Goal: Task Accomplishment & Management: Manage account settings

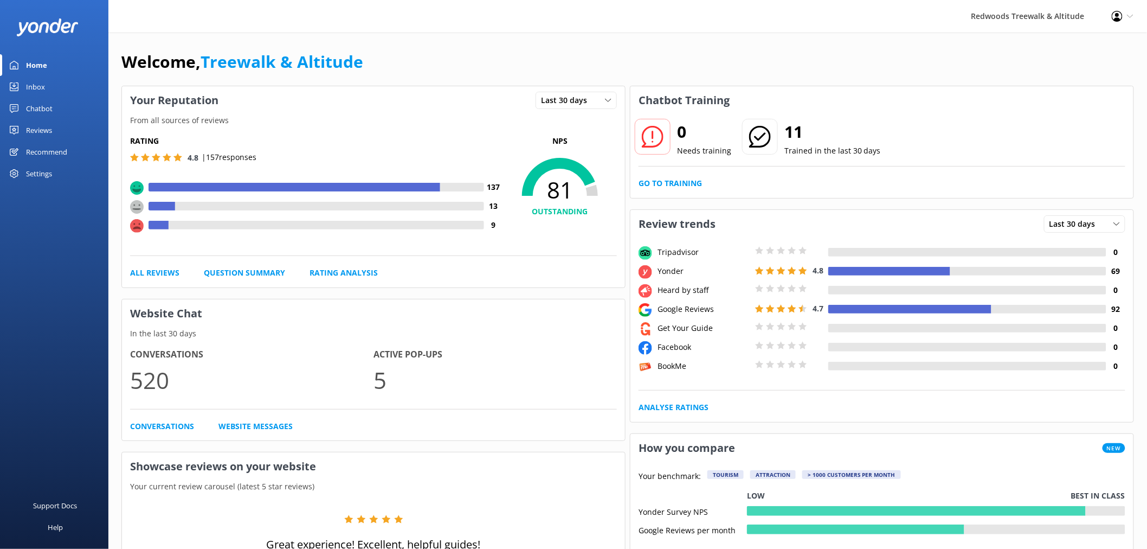
drag, startPoint x: 0, startPoint y: 0, endPoint x: 61, endPoint y: 120, distance: 134.8
click at [61, 120] on link "Reviews" at bounding box center [54, 130] width 108 height 22
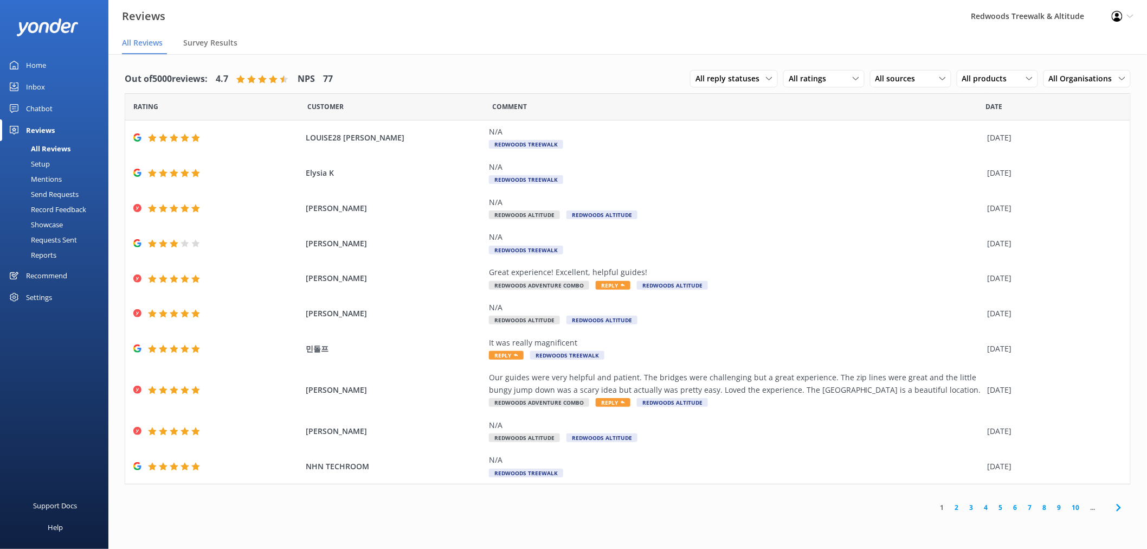
click at [61, 85] on link "Inbox" at bounding box center [54, 87] width 108 height 22
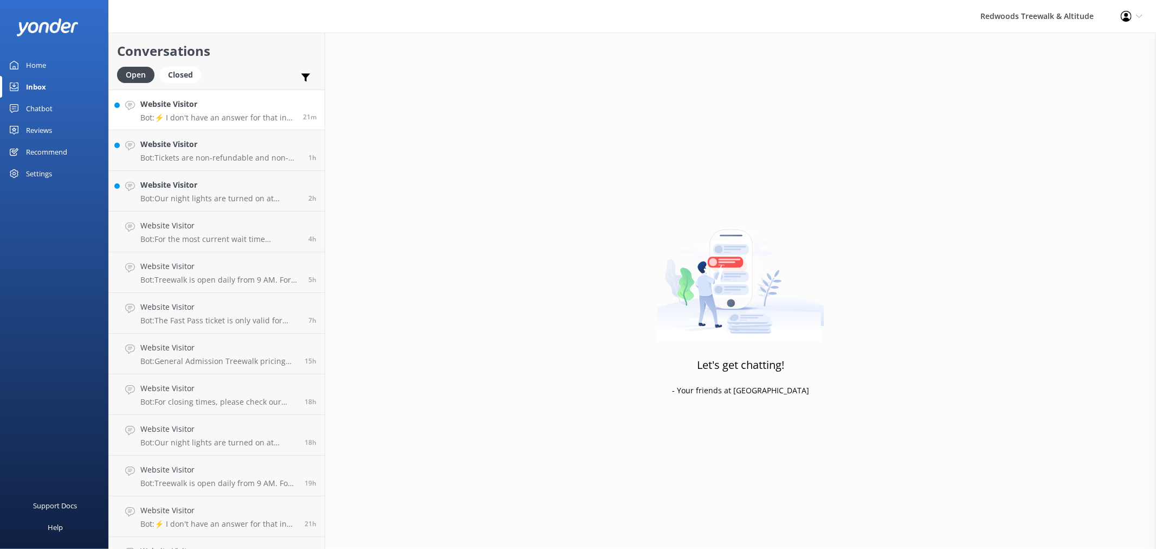
click at [199, 98] on link "Website Visitor Bot: ⚡ I don't have an answer for that in my knowledge base. Pl…" at bounding box center [217, 109] width 216 height 41
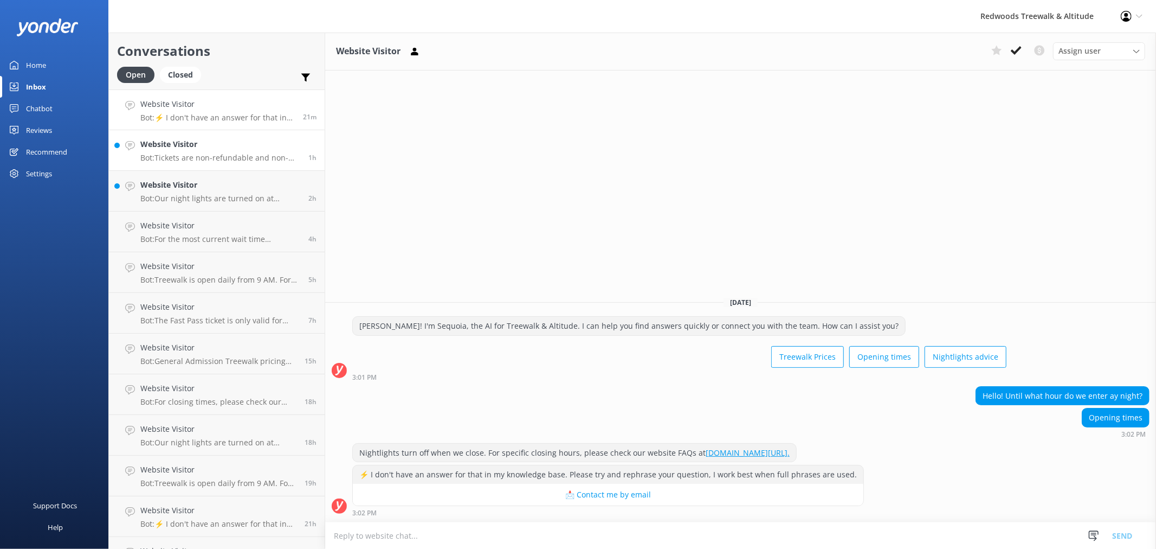
click at [217, 157] on p "Bot: Tickets are non-refundable and non-transferable. However, all tickets and …" at bounding box center [220, 158] width 160 height 10
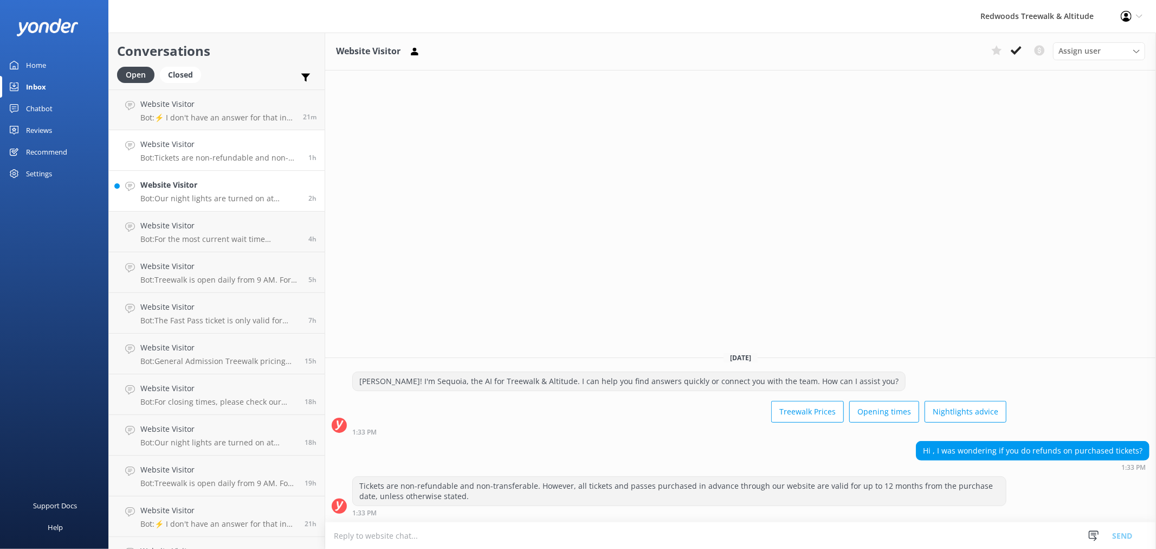
click at [216, 192] on div "Website Visitor Bot: Our night lights are turned on at sunset, and the night wa…" at bounding box center [220, 191] width 160 height 24
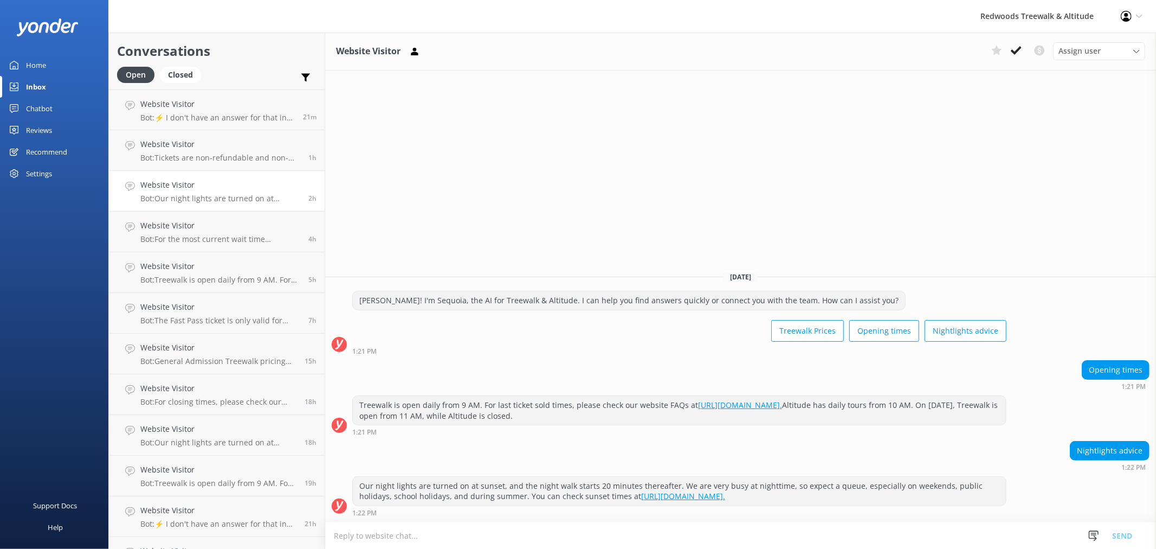
click at [51, 60] on link "Home" at bounding box center [54, 65] width 108 height 22
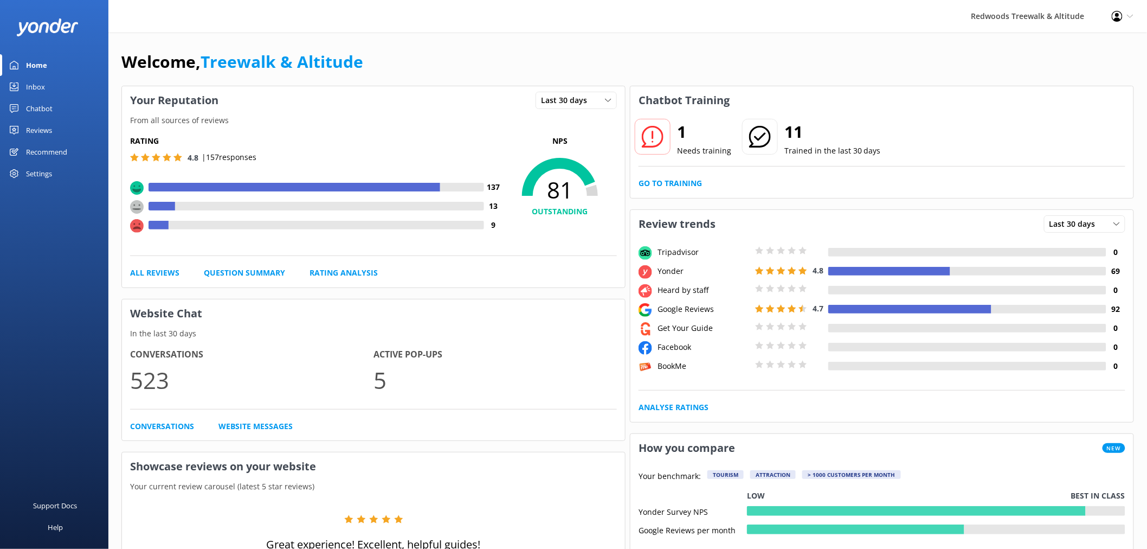
click at [42, 129] on div "Reviews" at bounding box center [39, 130] width 26 height 22
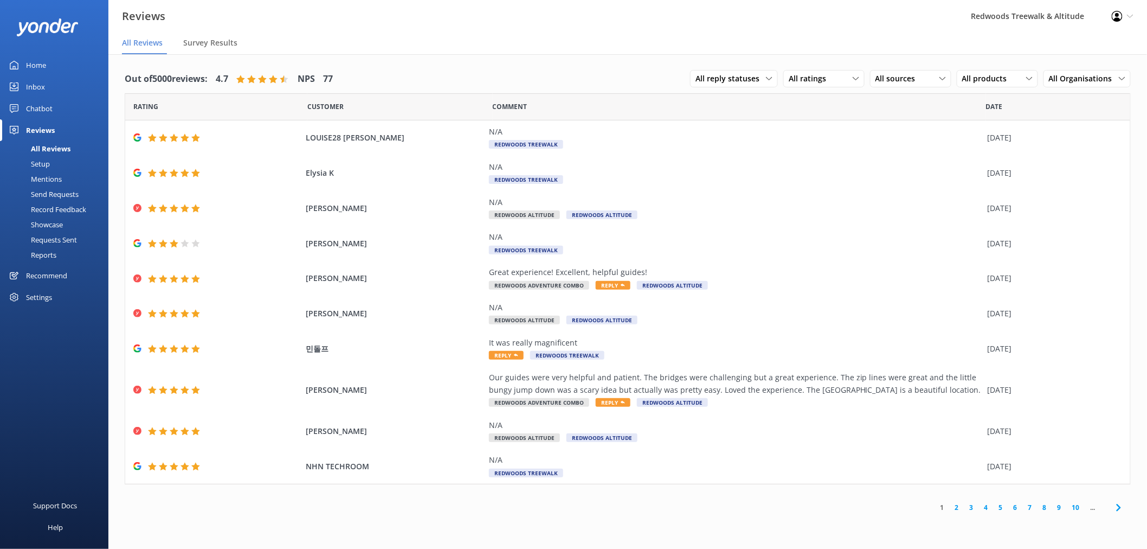
click at [52, 57] on link "Home" at bounding box center [54, 65] width 108 height 22
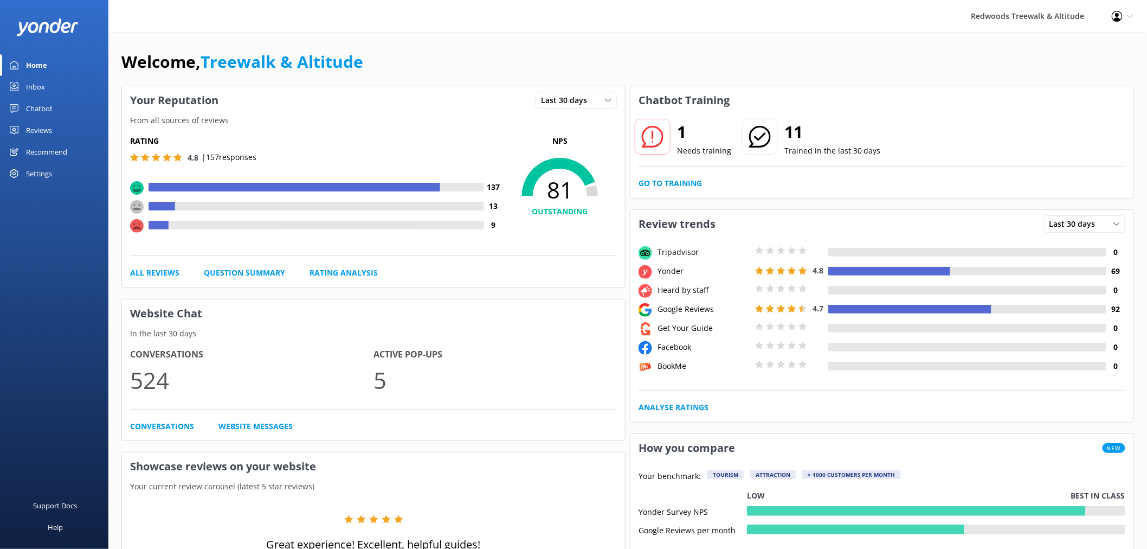
click at [38, 128] on div "Reviews" at bounding box center [39, 130] width 26 height 22
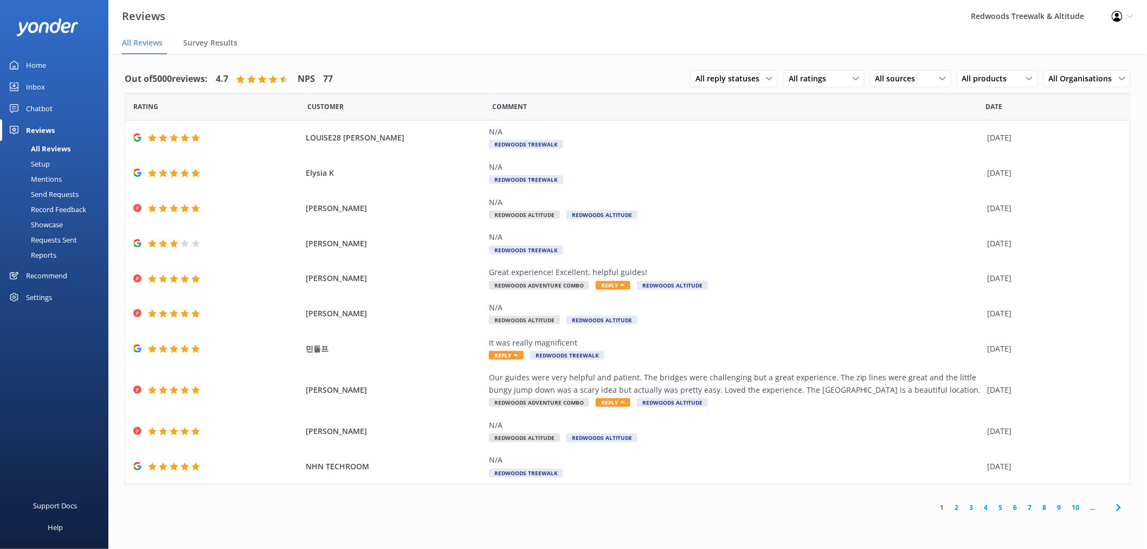
click at [49, 66] on link "Home" at bounding box center [54, 65] width 108 height 22
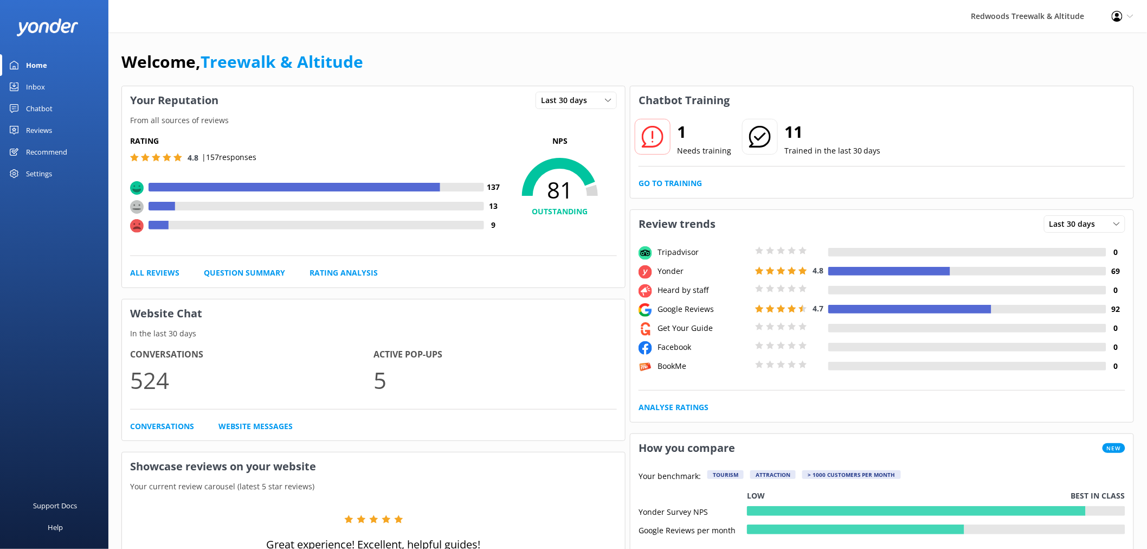
click at [646, 175] on div "1 Needs training 11 Trained in the last 30 days Go to Training" at bounding box center [881, 155] width 503 height 83
click at [647, 181] on link "Go to Training" at bounding box center [670, 183] width 63 height 12
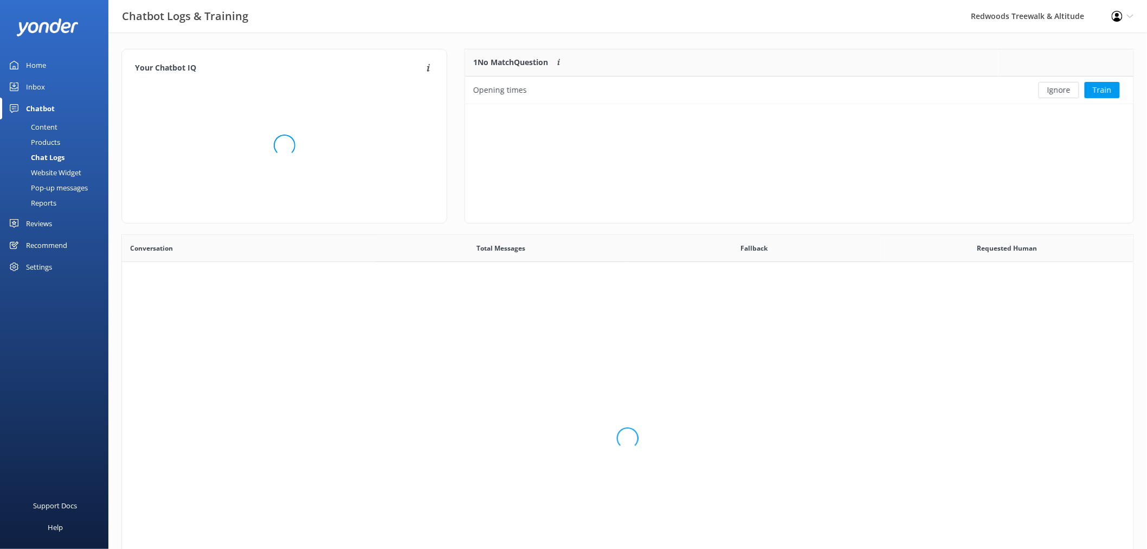
scroll to position [371, 1003]
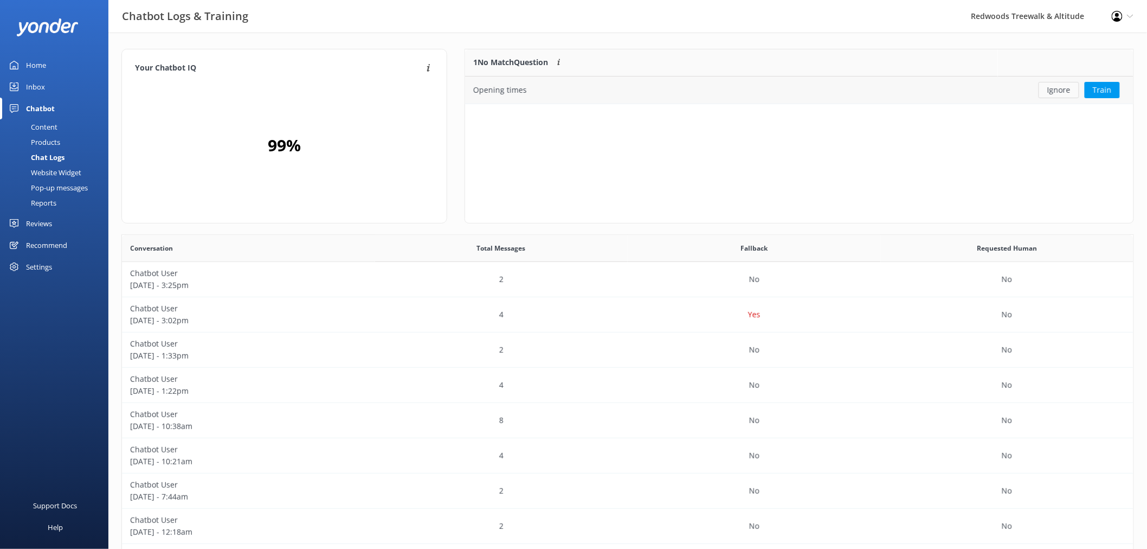
click at [1071, 95] on button "Ignore" at bounding box center [1059, 90] width 41 height 16
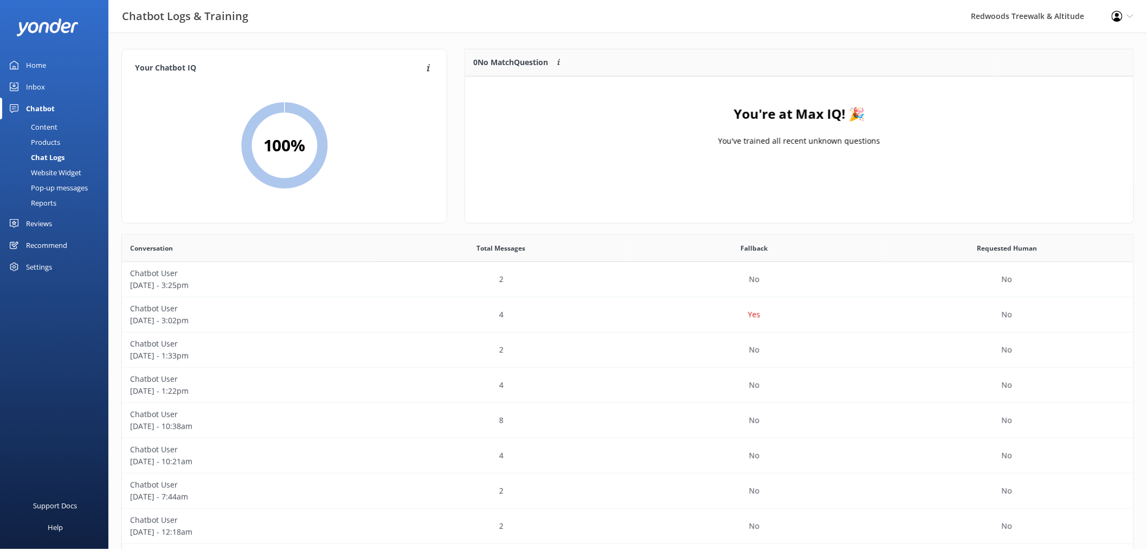
click at [68, 70] on link "Home" at bounding box center [54, 65] width 108 height 22
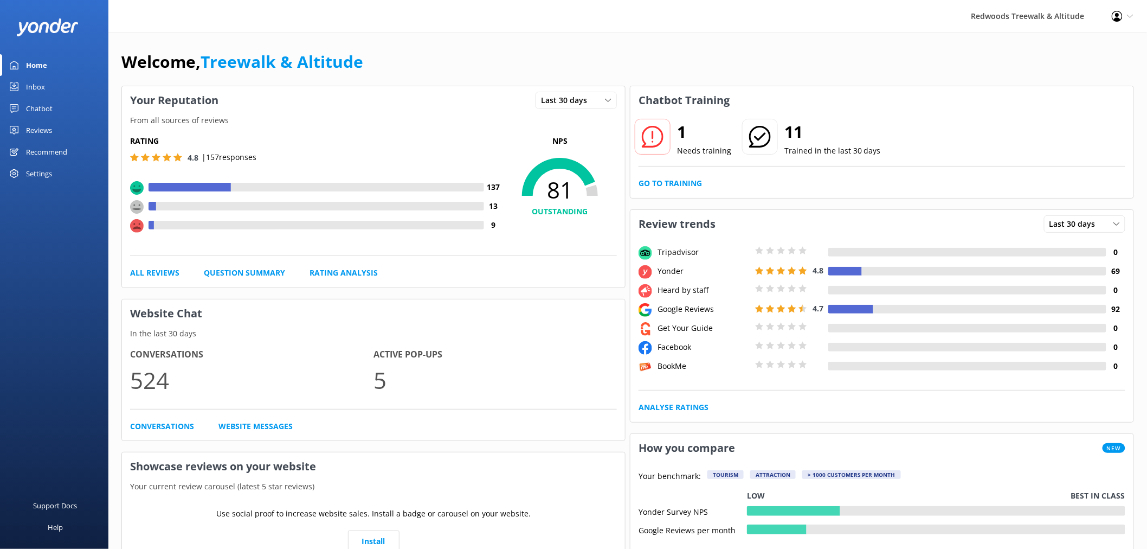
click at [58, 85] on link "Inbox" at bounding box center [54, 87] width 108 height 22
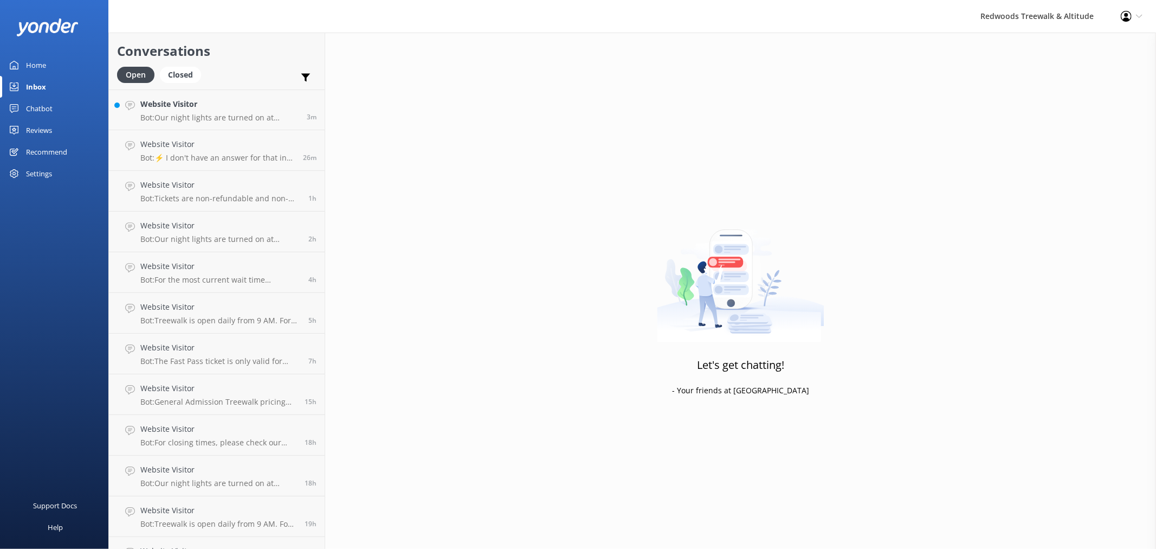
click at [53, 61] on link "Home" at bounding box center [54, 65] width 108 height 22
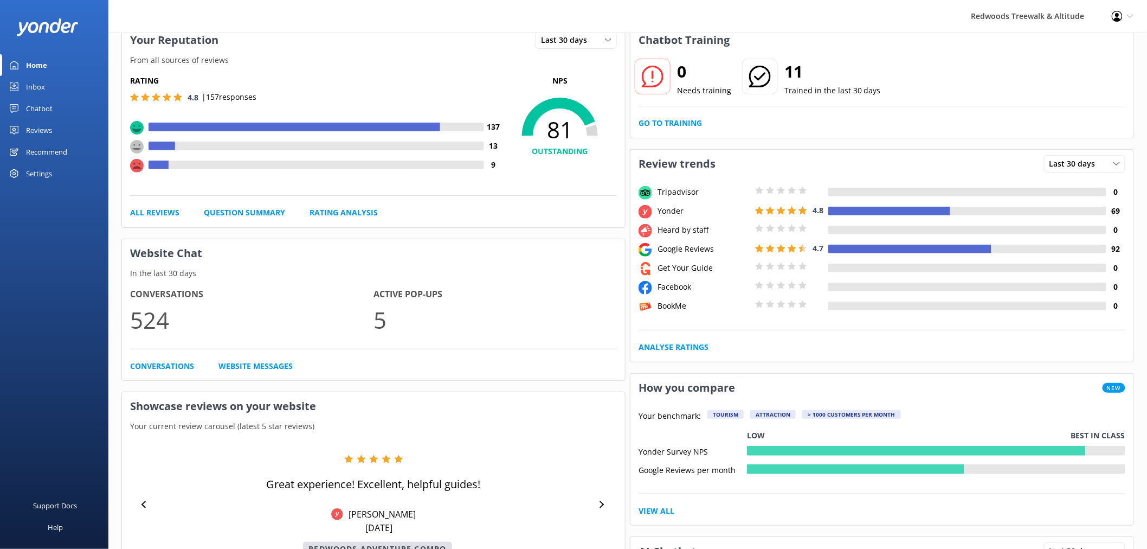
click at [56, 131] on link "Reviews" at bounding box center [54, 130] width 108 height 22
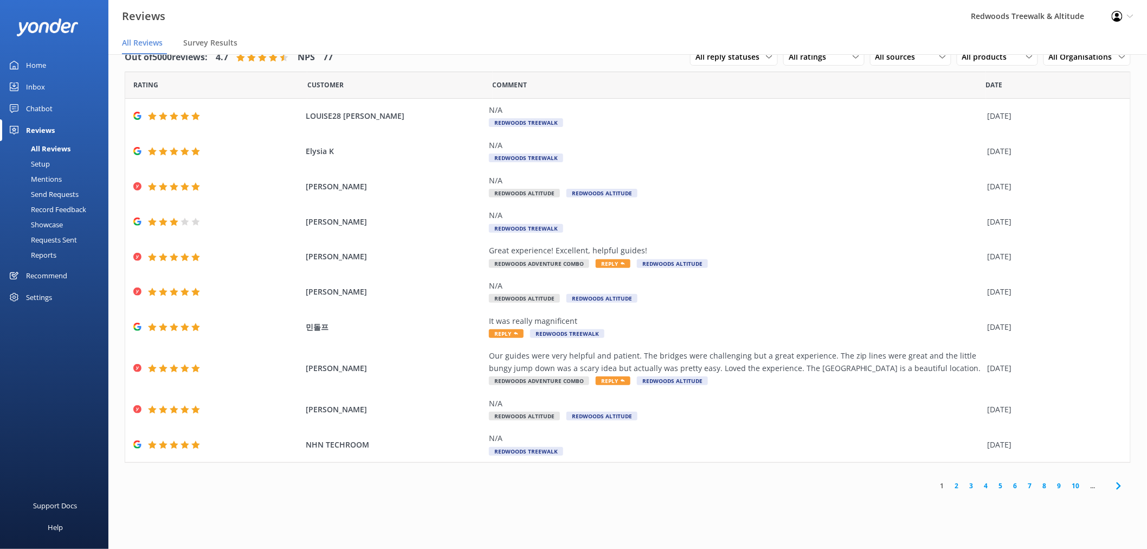
click at [62, 84] on link "Inbox" at bounding box center [54, 87] width 108 height 22
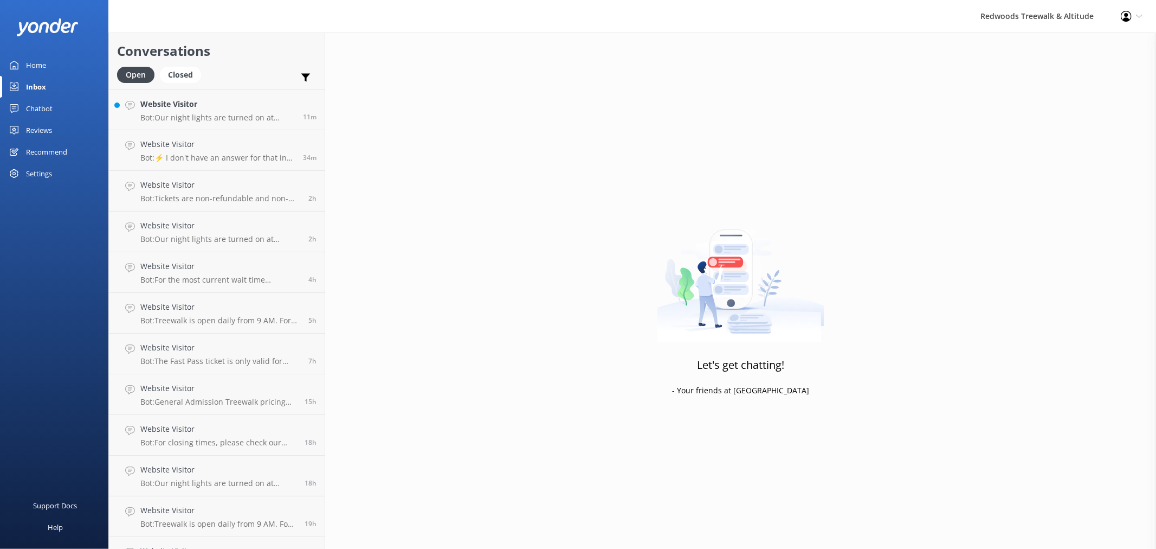
click at [331, 99] on div "Let's get chatting! - Your friends at [GEOGRAPHIC_DATA]" at bounding box center [740, 307] width 831 height 549
click at [272, 102] on h4 "Website Visitor" at bounding box center [217, 104] width 154 height 12
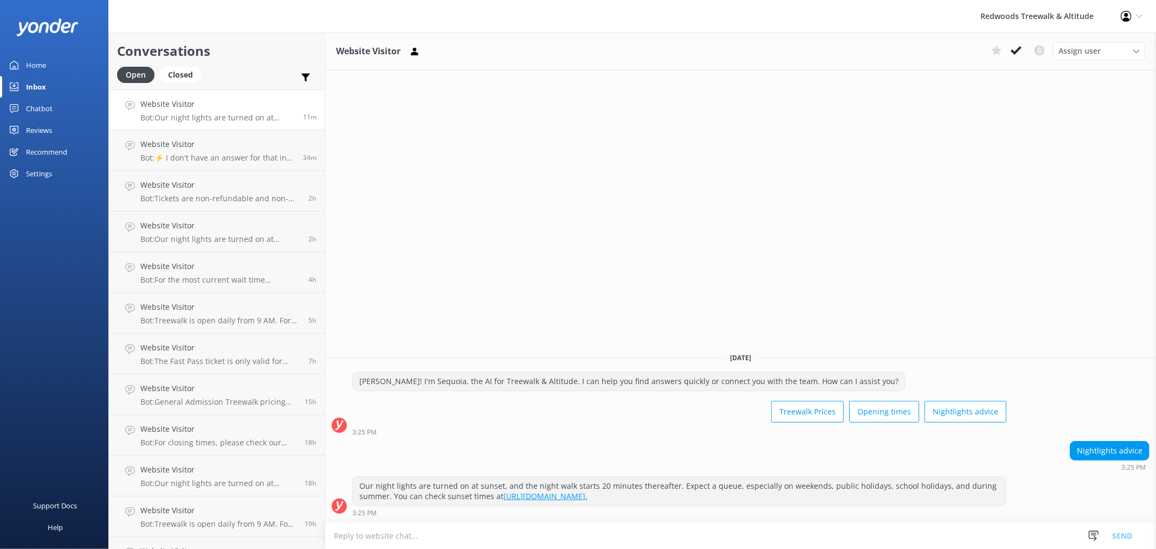
click at [72, 63] on link "Home" at bounding box center [54, 65] width 108 height 22
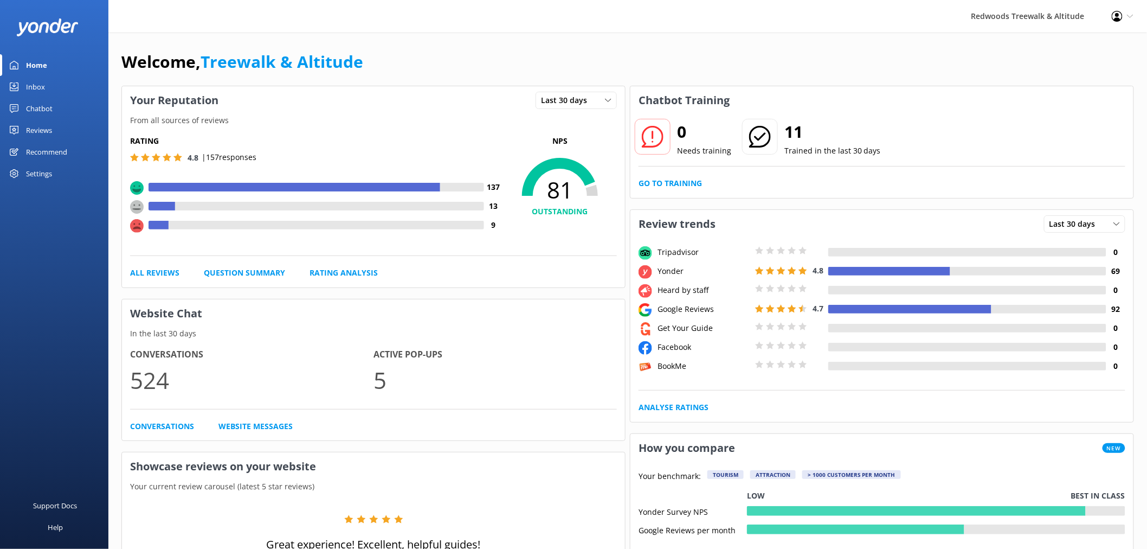
drag, startPoint x: 69, startPoint y: 128, endPoint x: 63, endPoint y: 107, distance: 22.6
click at [69, 128] on link "Reviews" at bounding box center [54, 130] width 108 height 22
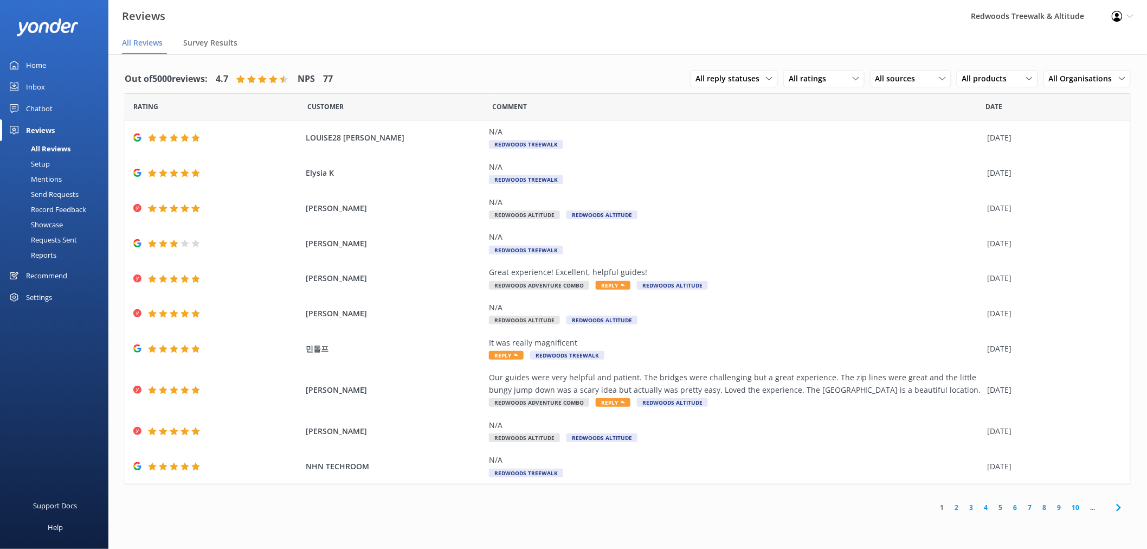
click at [64, 82] on link "Inbox" at bounding box center [54, 87] width 108 height 22
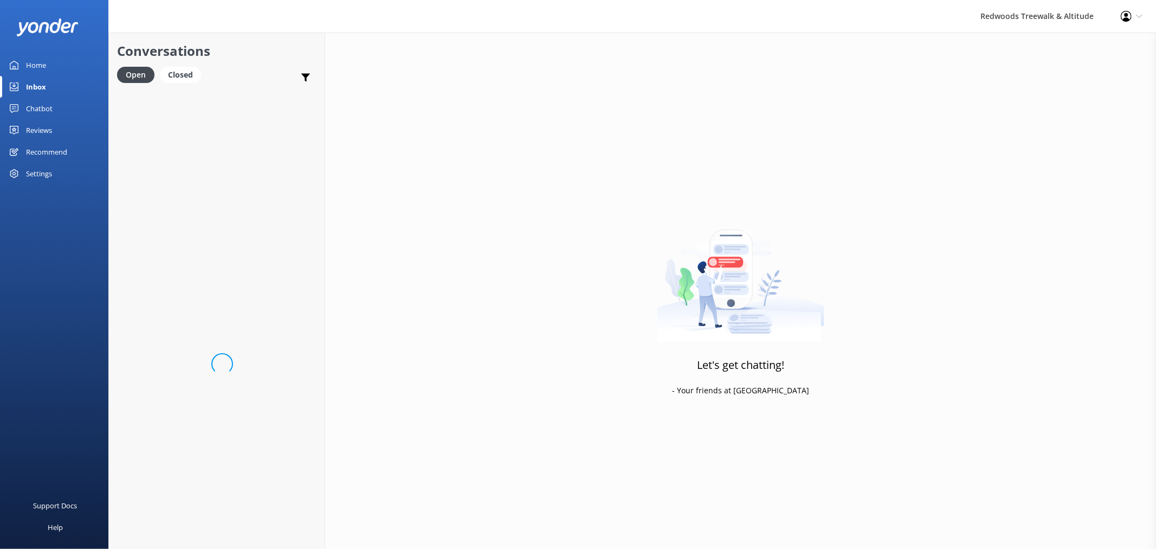
click at [64, 82] on link "Inbox" at bounding box center [54, 87] width 108 height 22
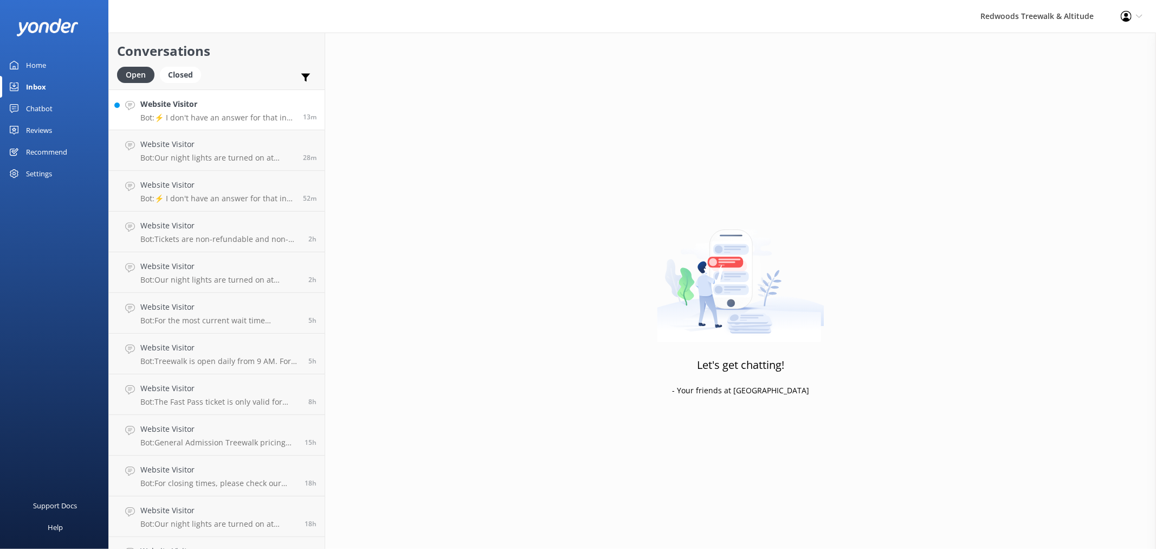
click at [215, 112] on div "Website Visitor Bot: ⚡ I don't have an answer for that in my knowledge base. Pl…" at bounding box center [217, 109] width 154 height 23
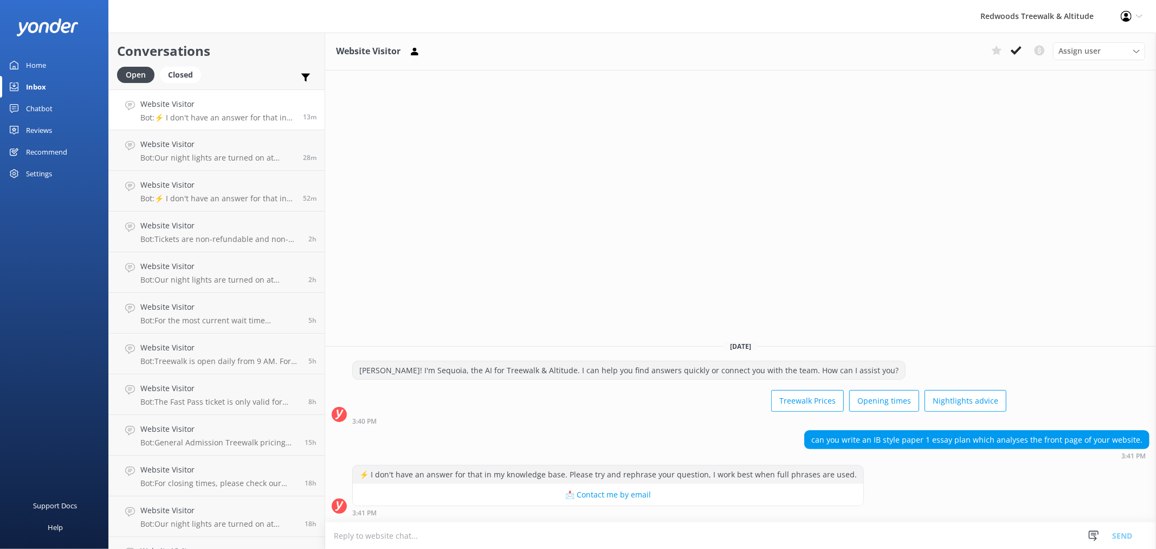
click at [53, 73] on link "Home" at bounding box center [54, 65] width 108 height 22
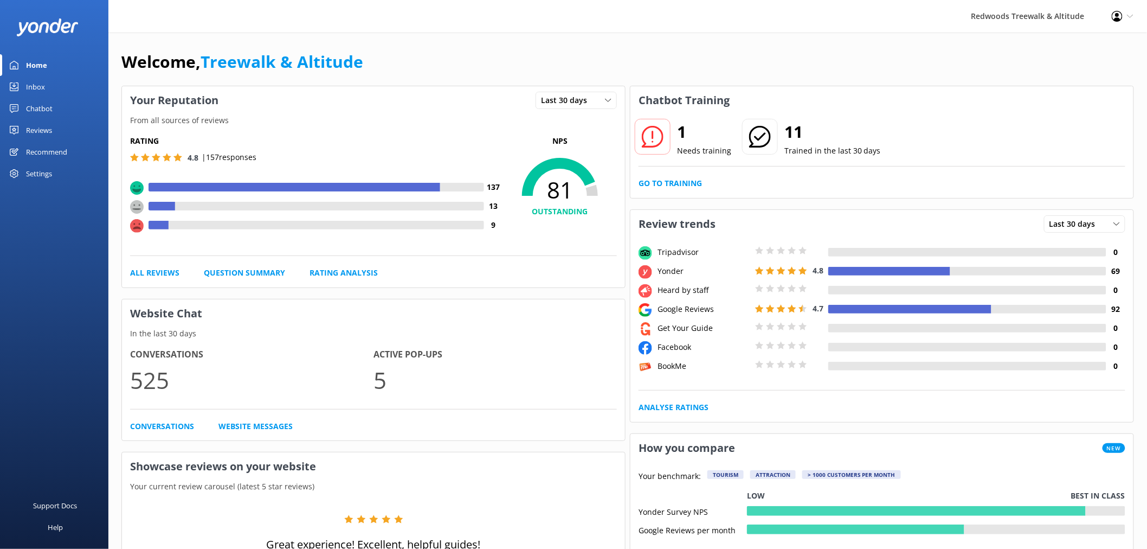
click at [57, 128] on link "Reviews" at bounding box center [54, 130] width 108 height 22
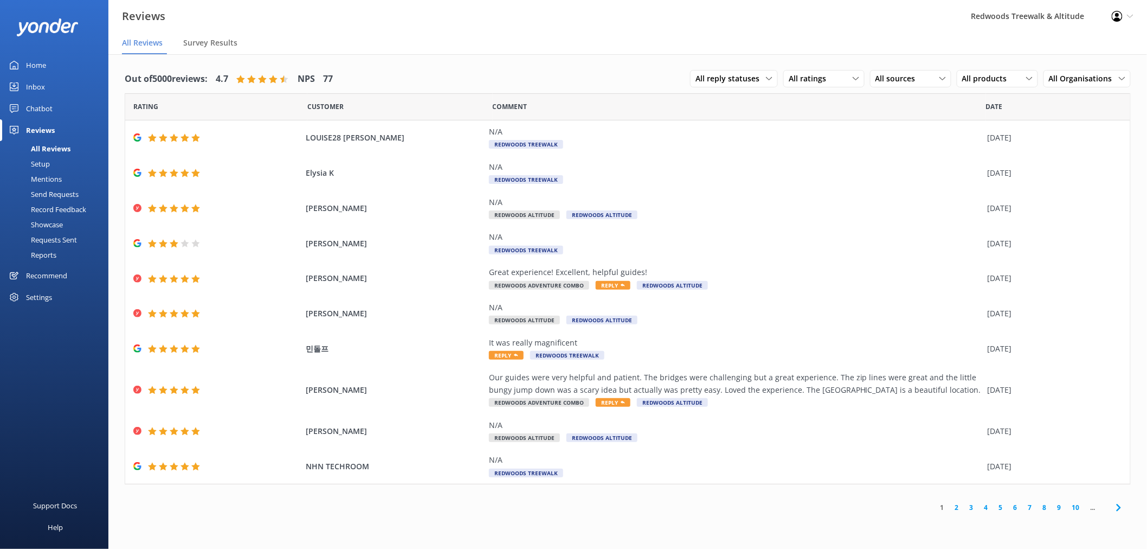
click at [56, 83] on link "Inbox" at bounding box center [54, 87] width 108 height 22
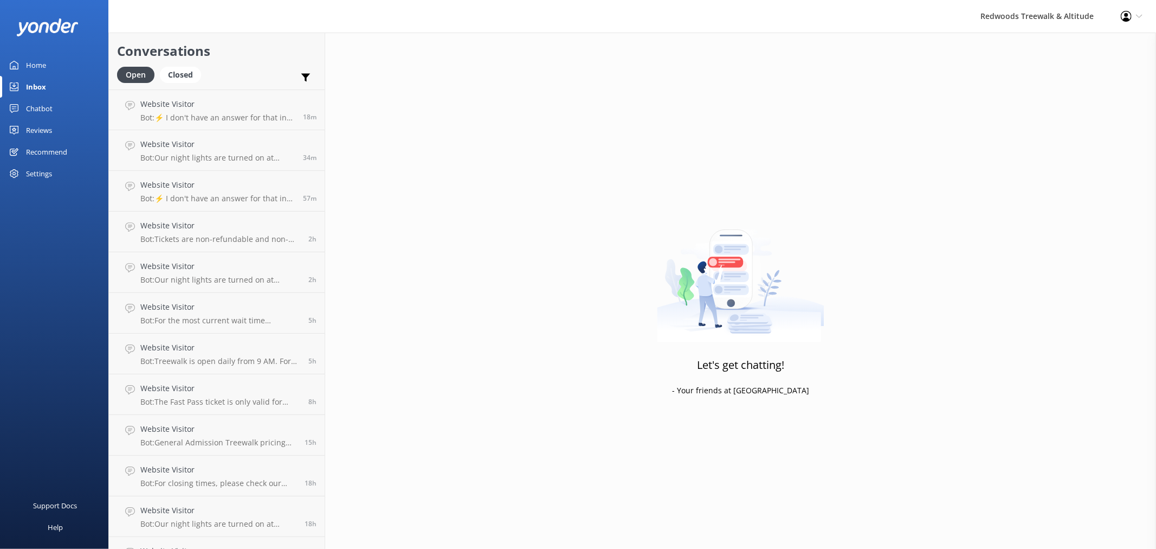
click at [51, 132] on div "Reviews" at bounding box center [39, 130] width 26 height 22
